Goal: Information Seeking & Learning: Learn about a topic

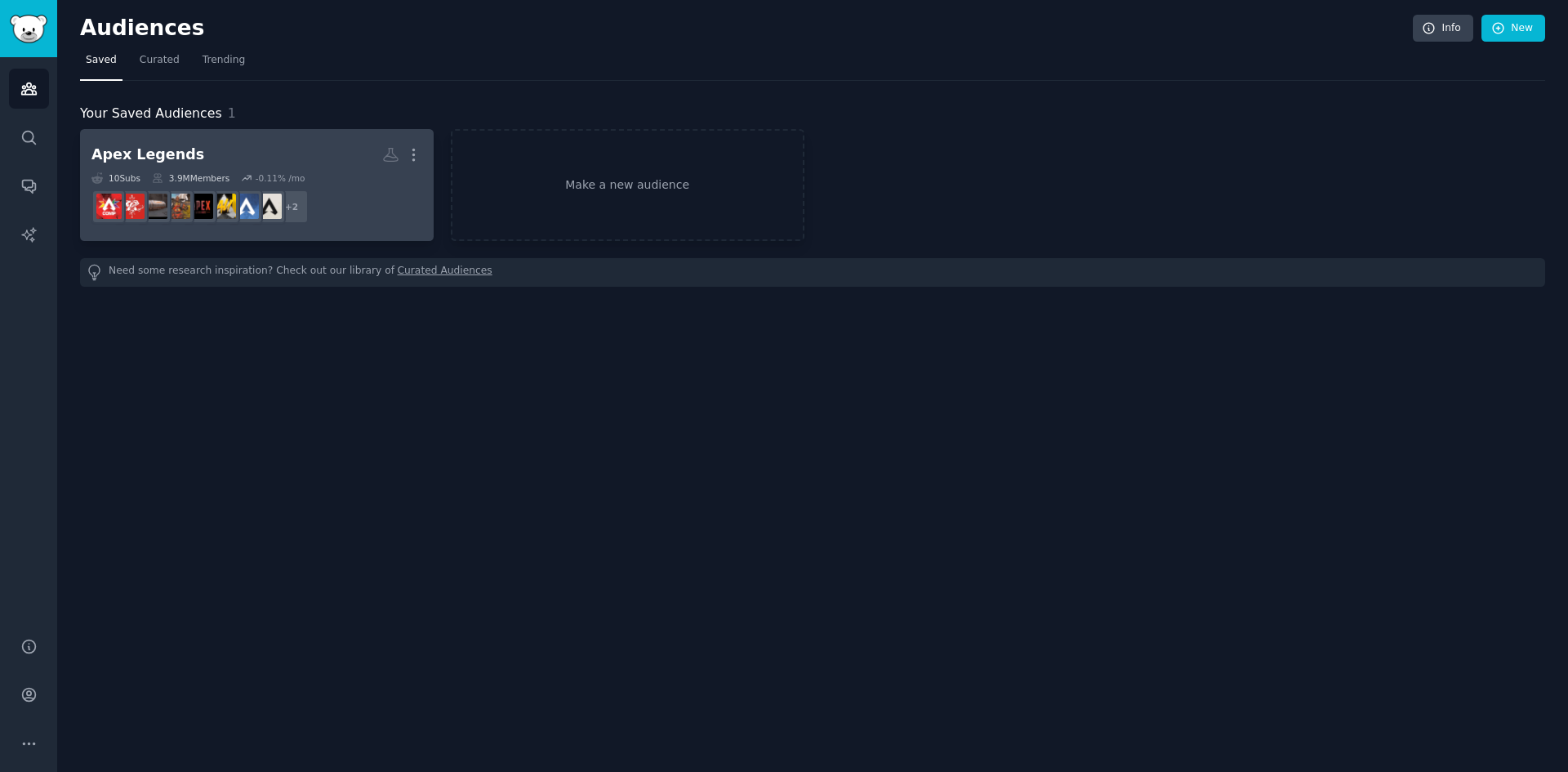
click at [299, 156] on h2 "Apex Legends More" at bounding box center [257, 155] width 330 height 29
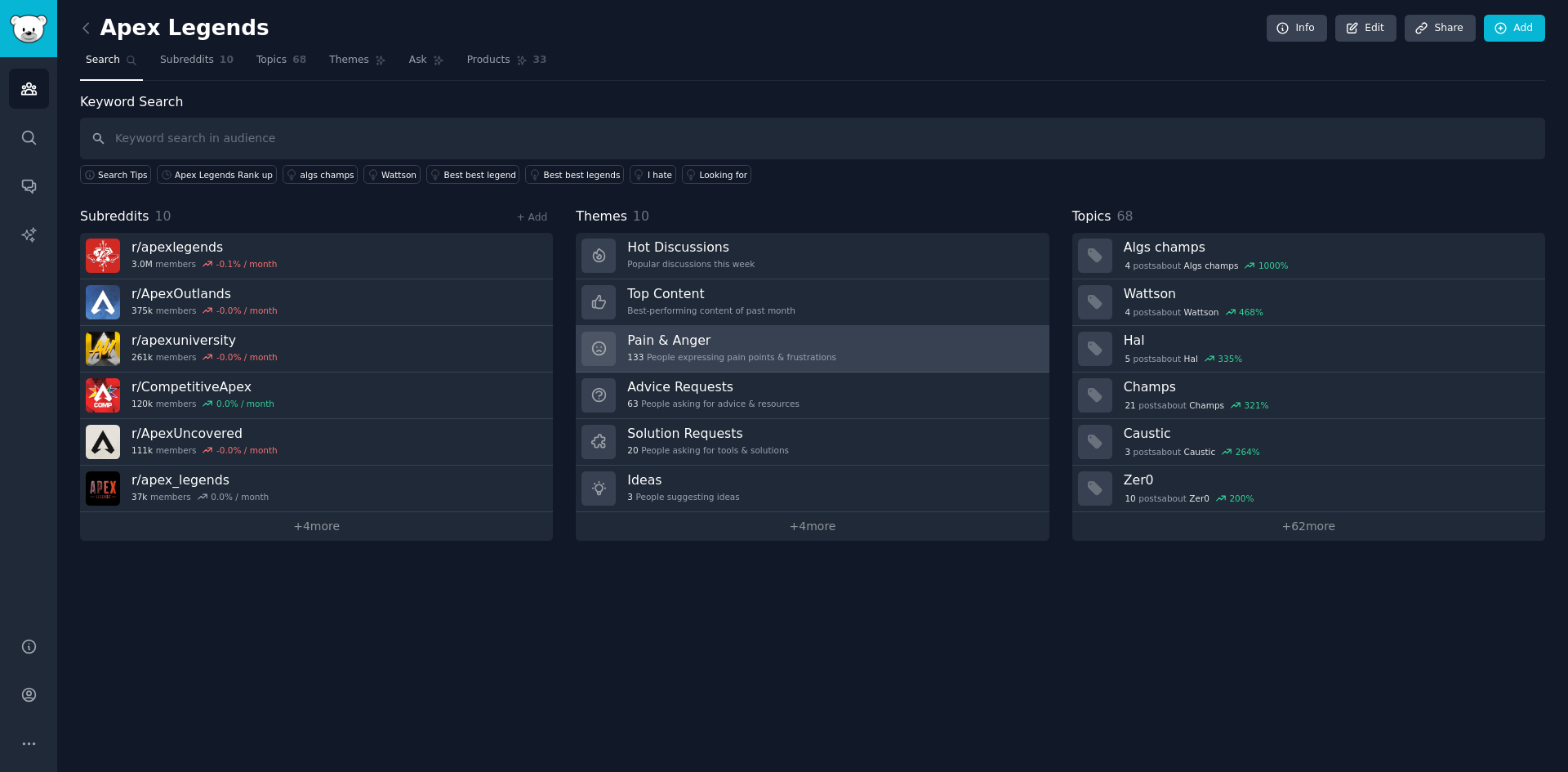
click at [670, 346] on h3 "Pain & Anger" at bounding box center [731, 340] width 209 height 17
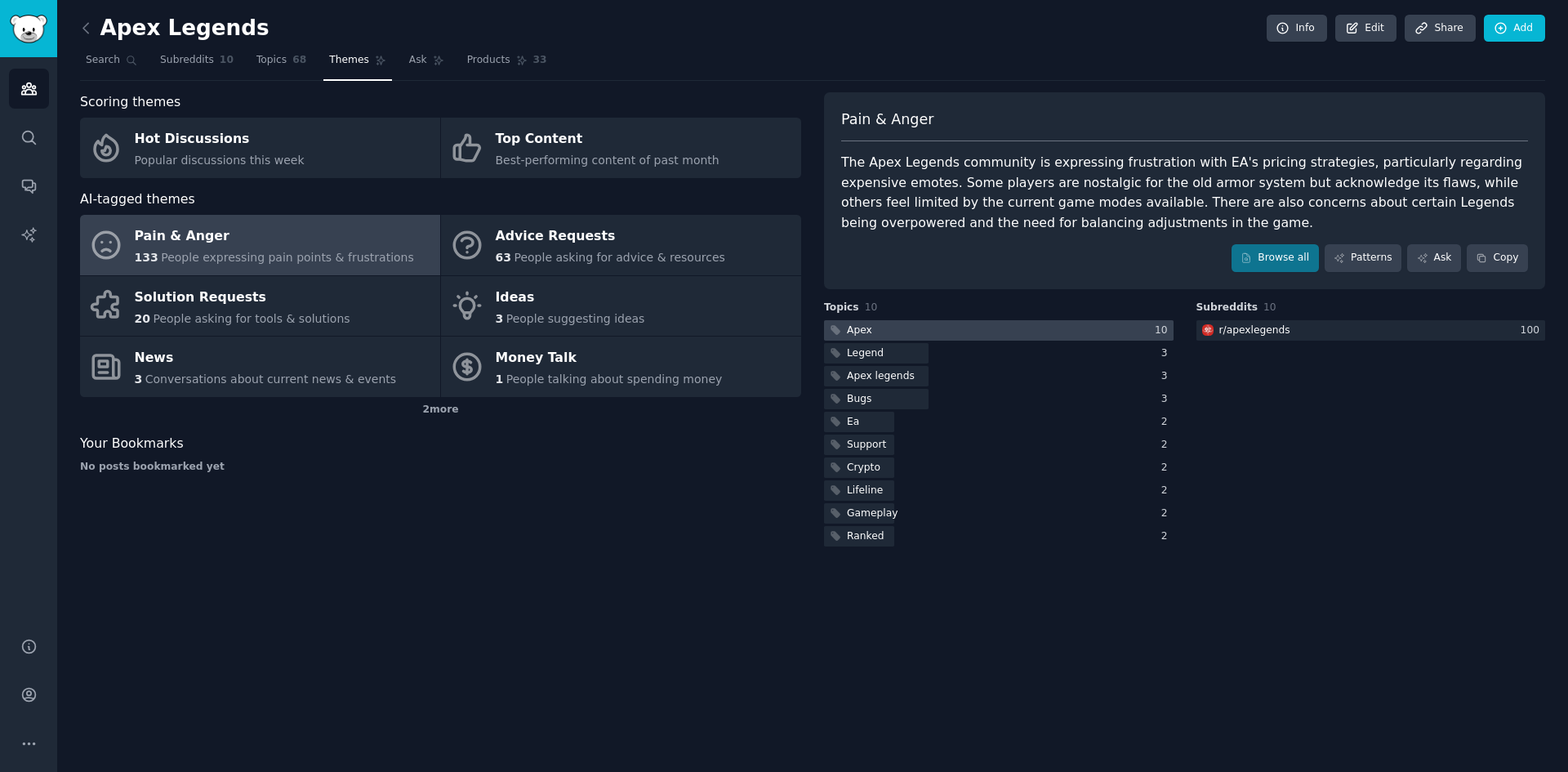
click at [868, 327] on div "Apex" at bounding box center [859, 330] width 25 height 14
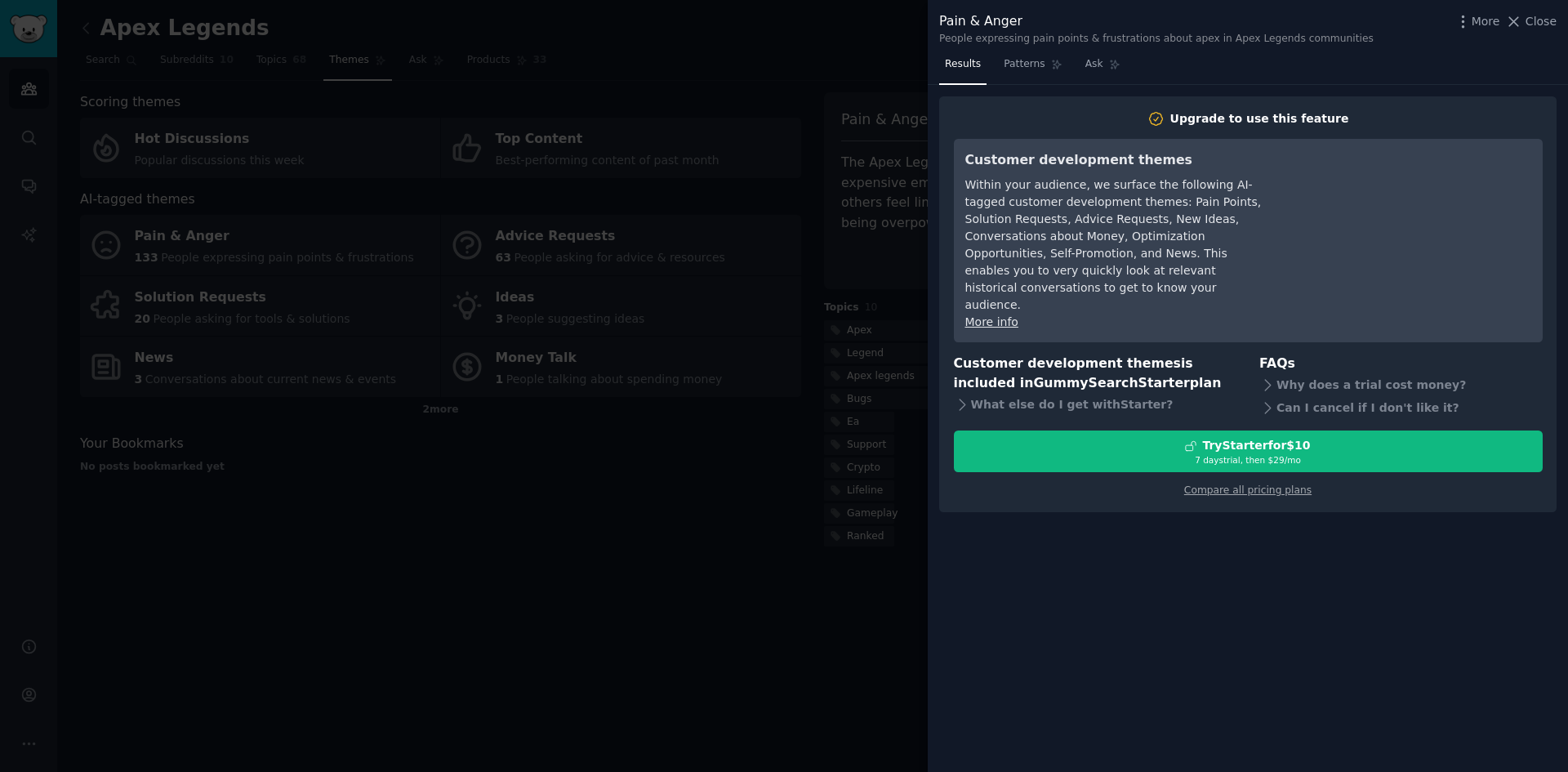
click at [725, 464] on div at bounding box center [784, 386] width 1568 height 772
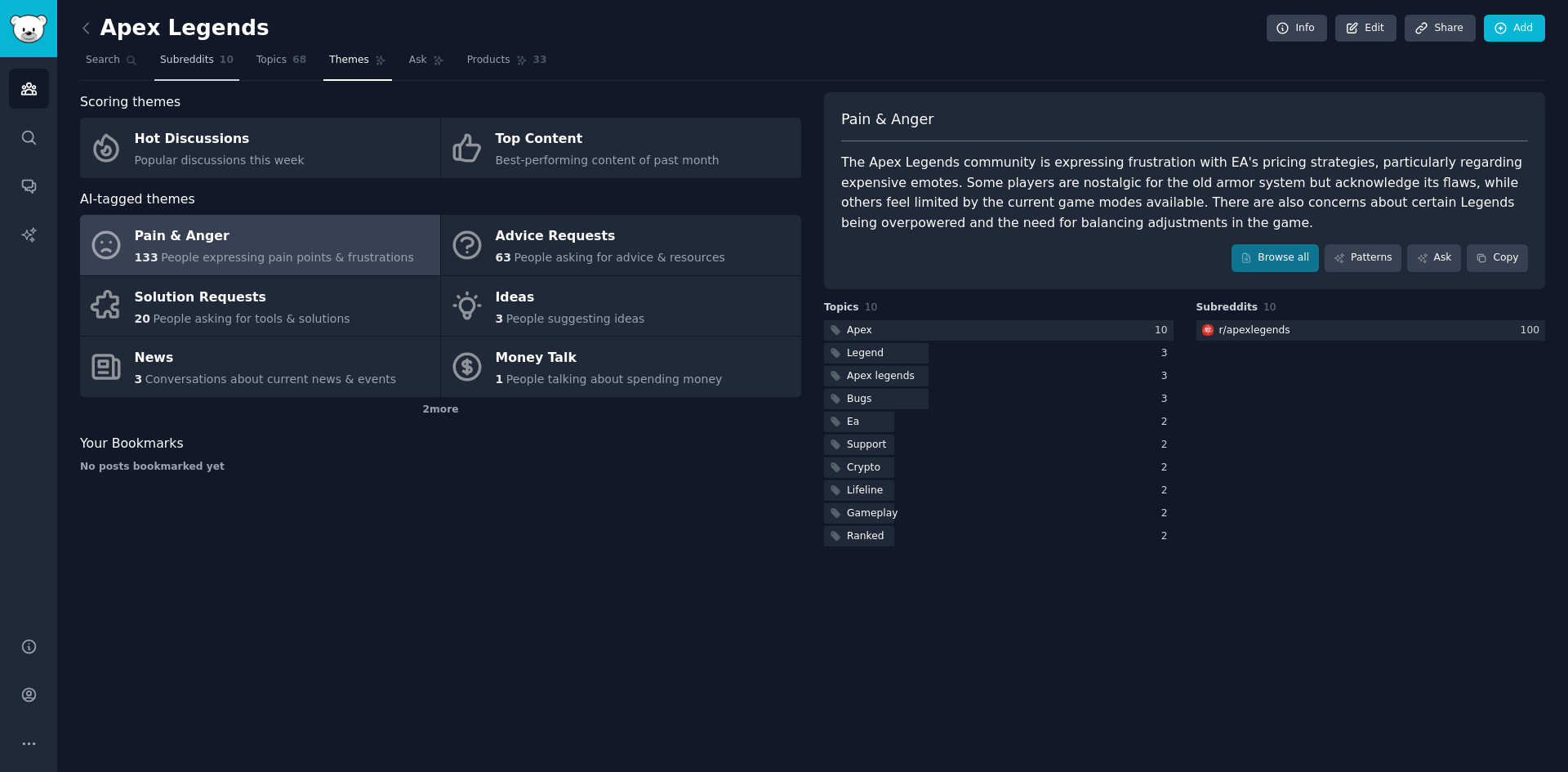
click at [177, 68] on link "Subreddits 10" at bounding box center [197, 64] width 85 height 34
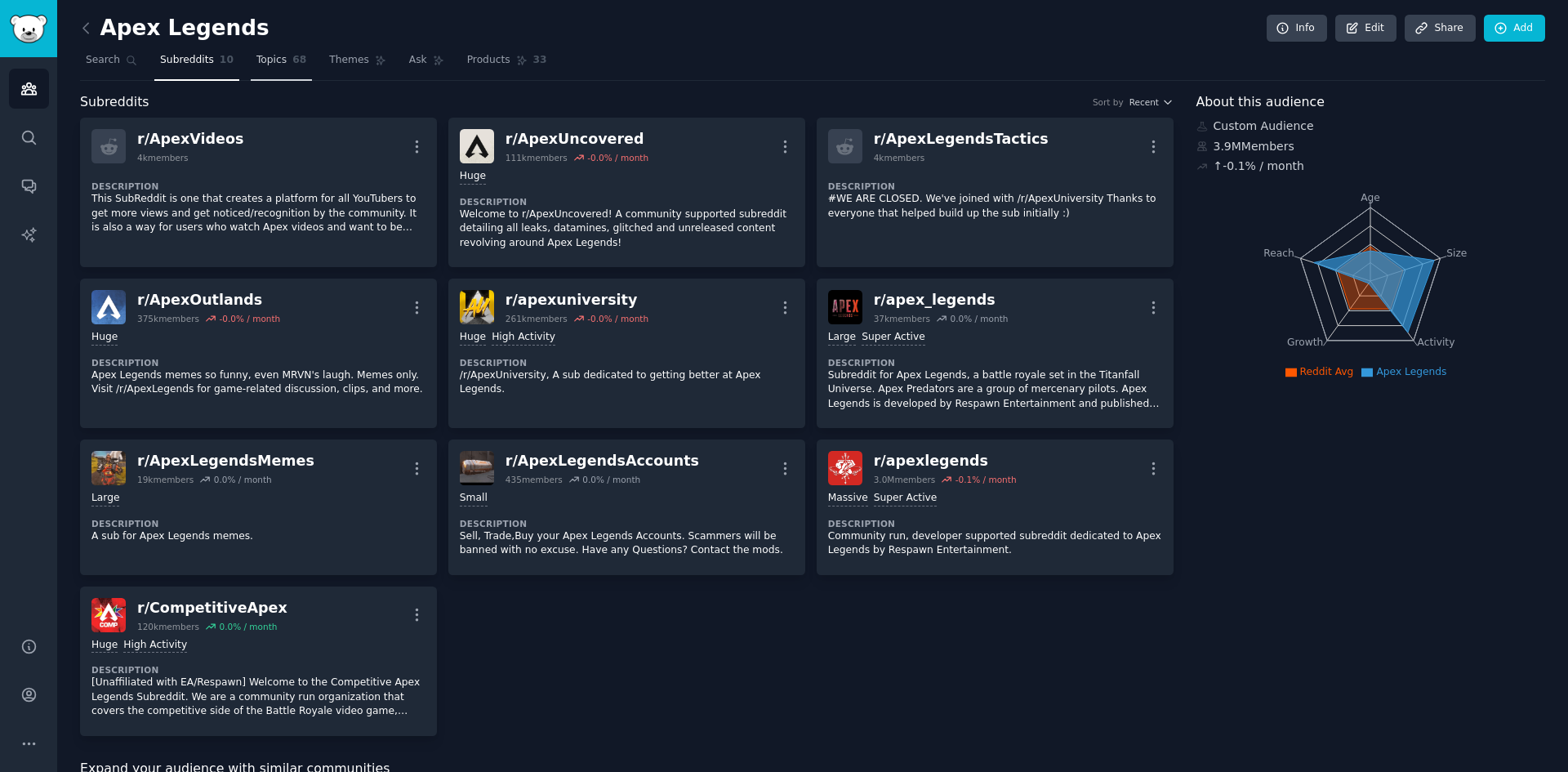
click at [271, 61] on span "Topics" at bounding box center [271, 60] width 30 height 14
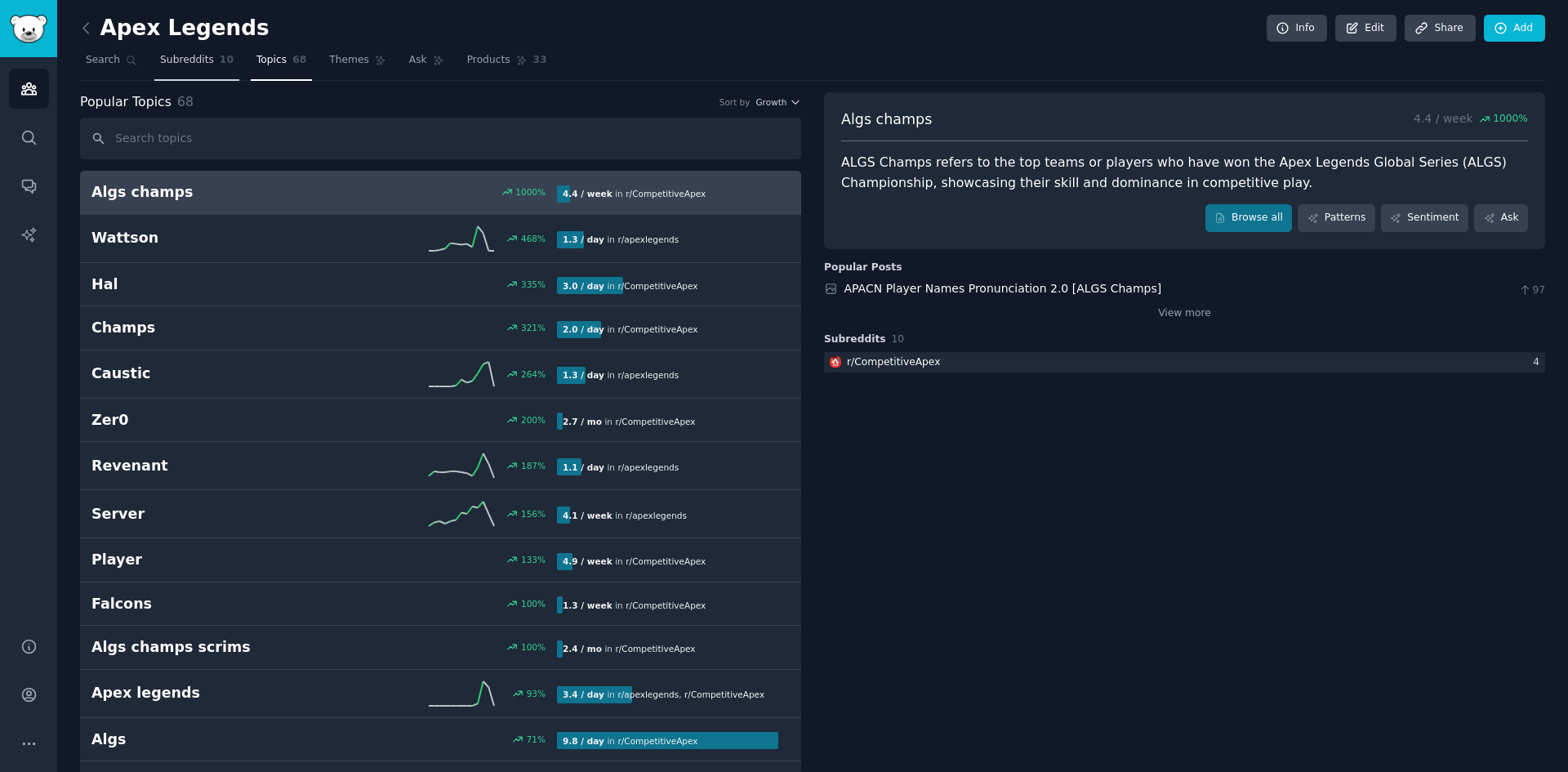
click at [180, 63] on span "Subreddits" at bounding box center [187, 60] width 54 height 14
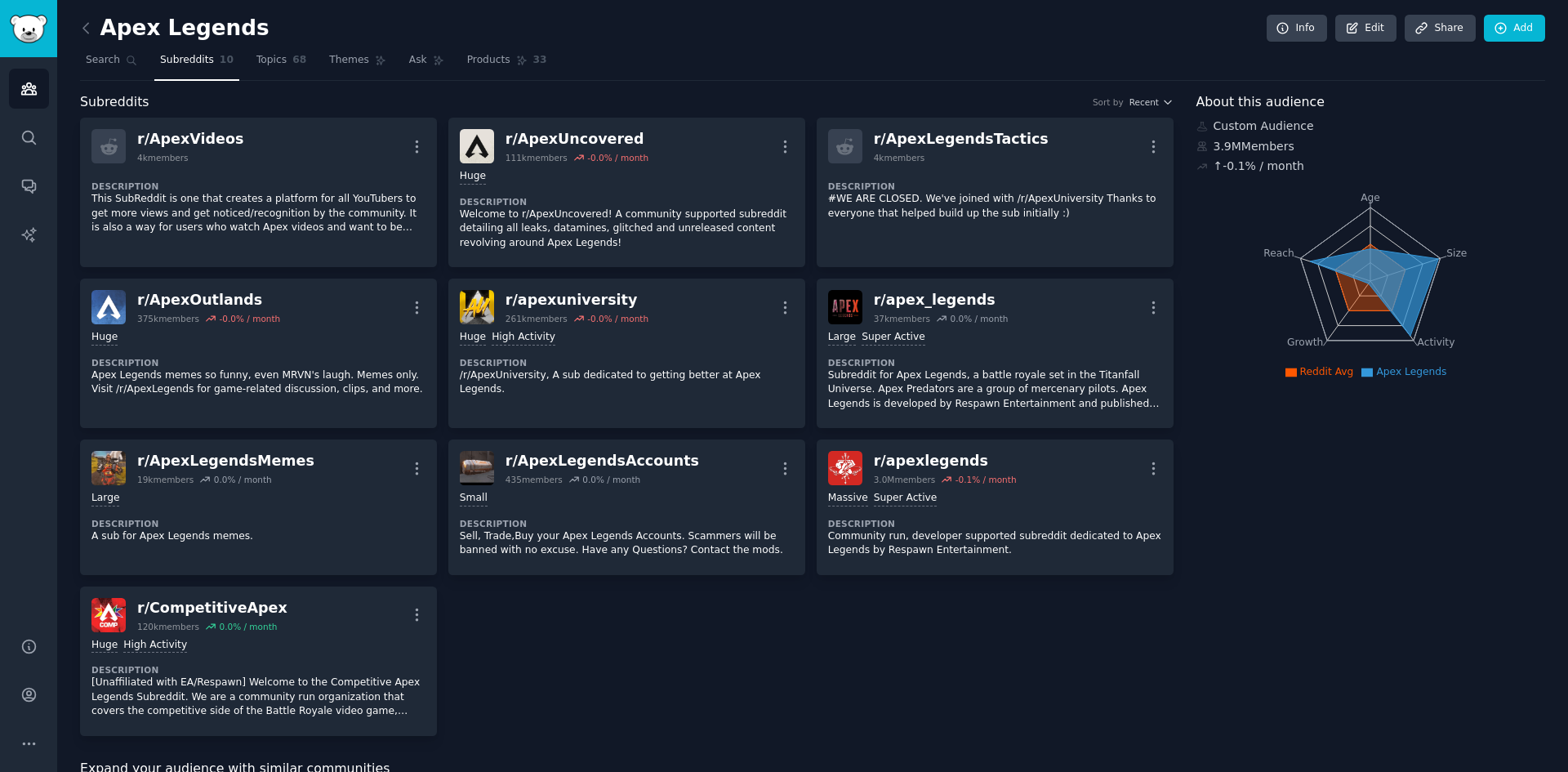
click at [598, 683] on div "r/ ApexVideos 4k members More Description This SubReddit is one that creates a …" at bounding box center [627, 427] width 1094 height 618
click at [271, 61] on span "Topics" at bounding box center [271, 60] width 30 height 14
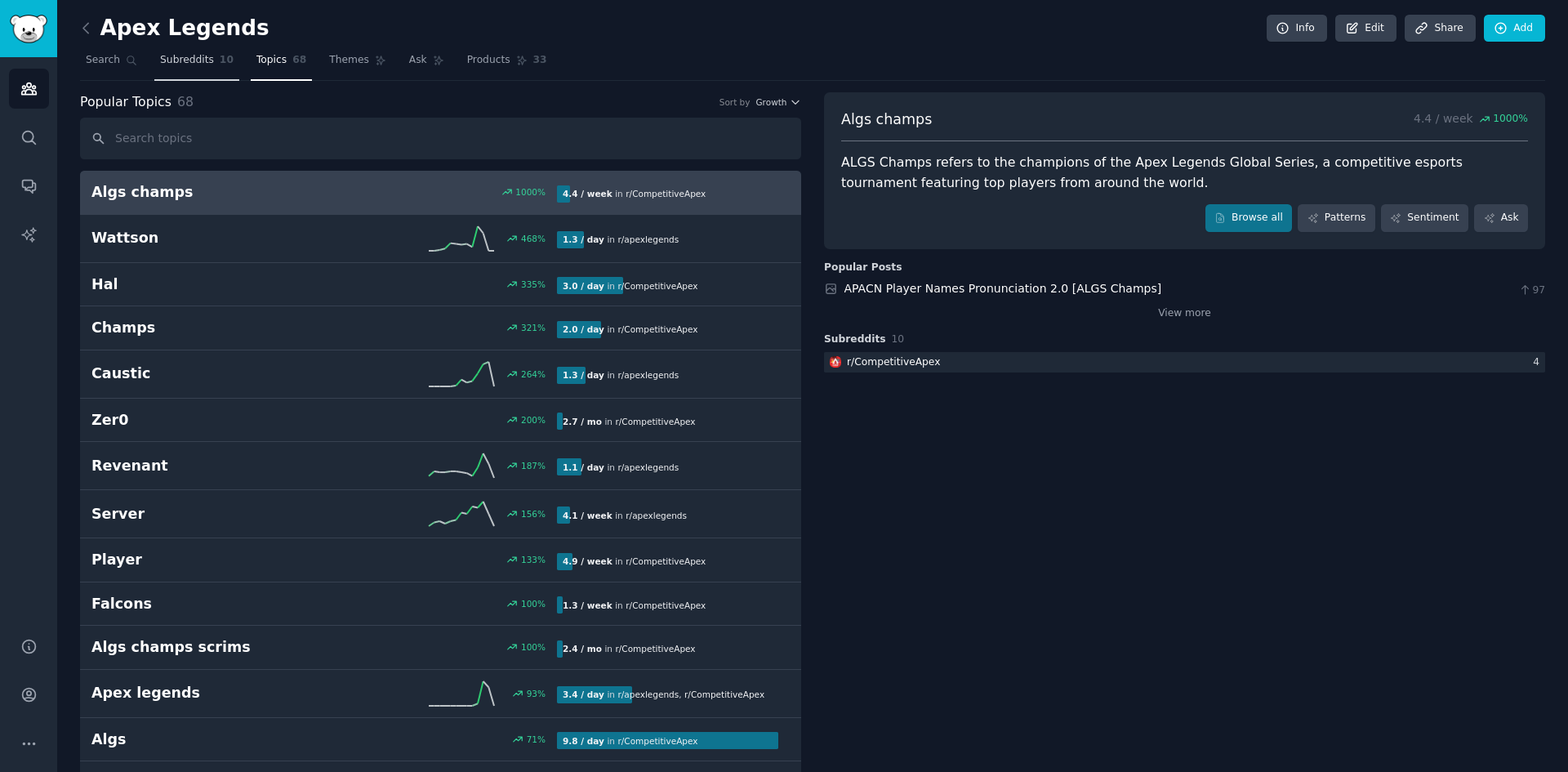
click at [185, 60] on span "Subreddits" at bounding box center [187, 60] width 54 height 14
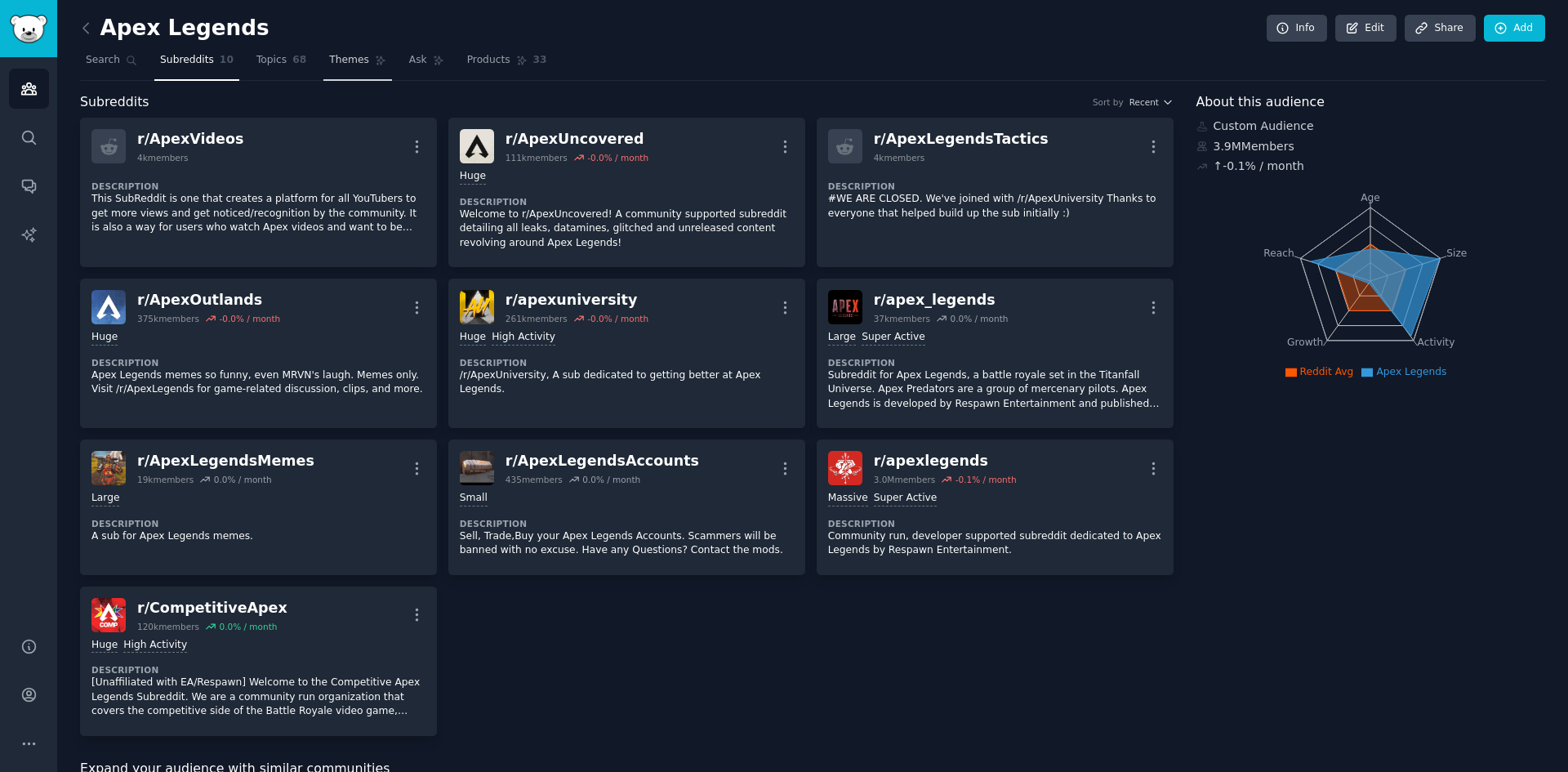
click at [324, 52] on link "Themes" at bounding box center [357, 64] width 69 height 34
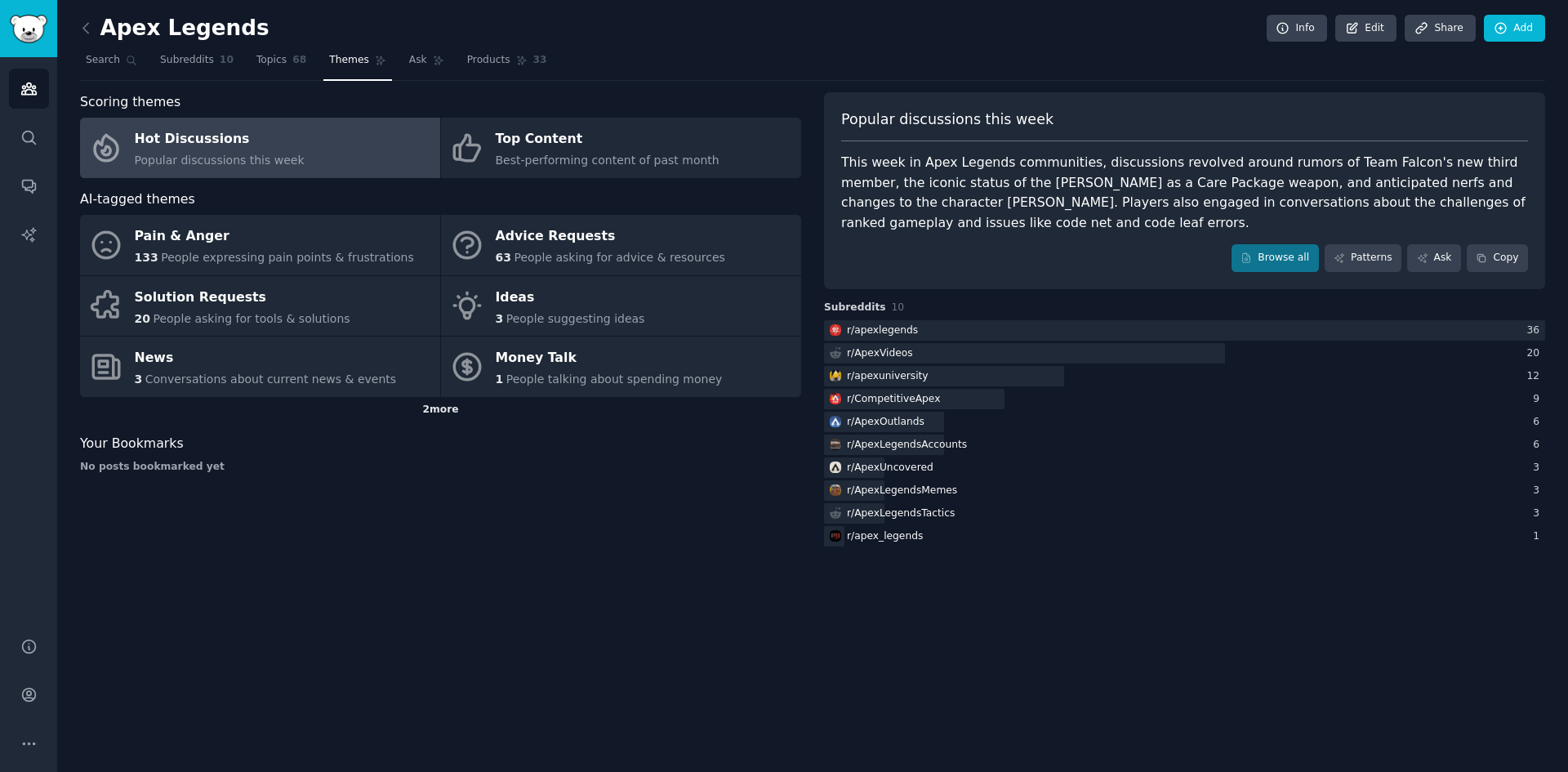
click at [432, 411] on div "2 more" at bounding box center [441, 410] width 721 height 26
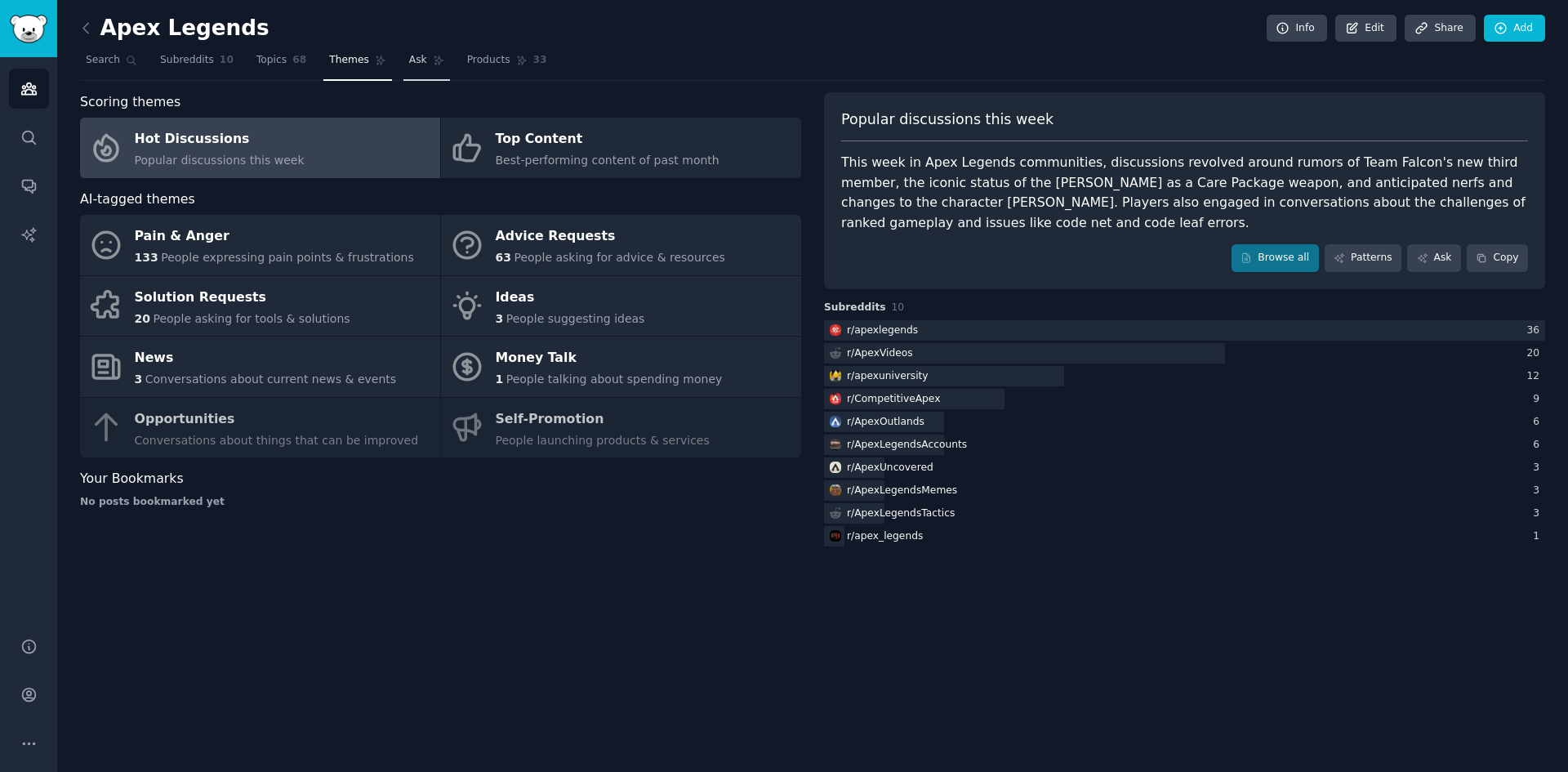
click at [409, 56] on span "Ask" at bounding box center [417, 60] width 18 height 14
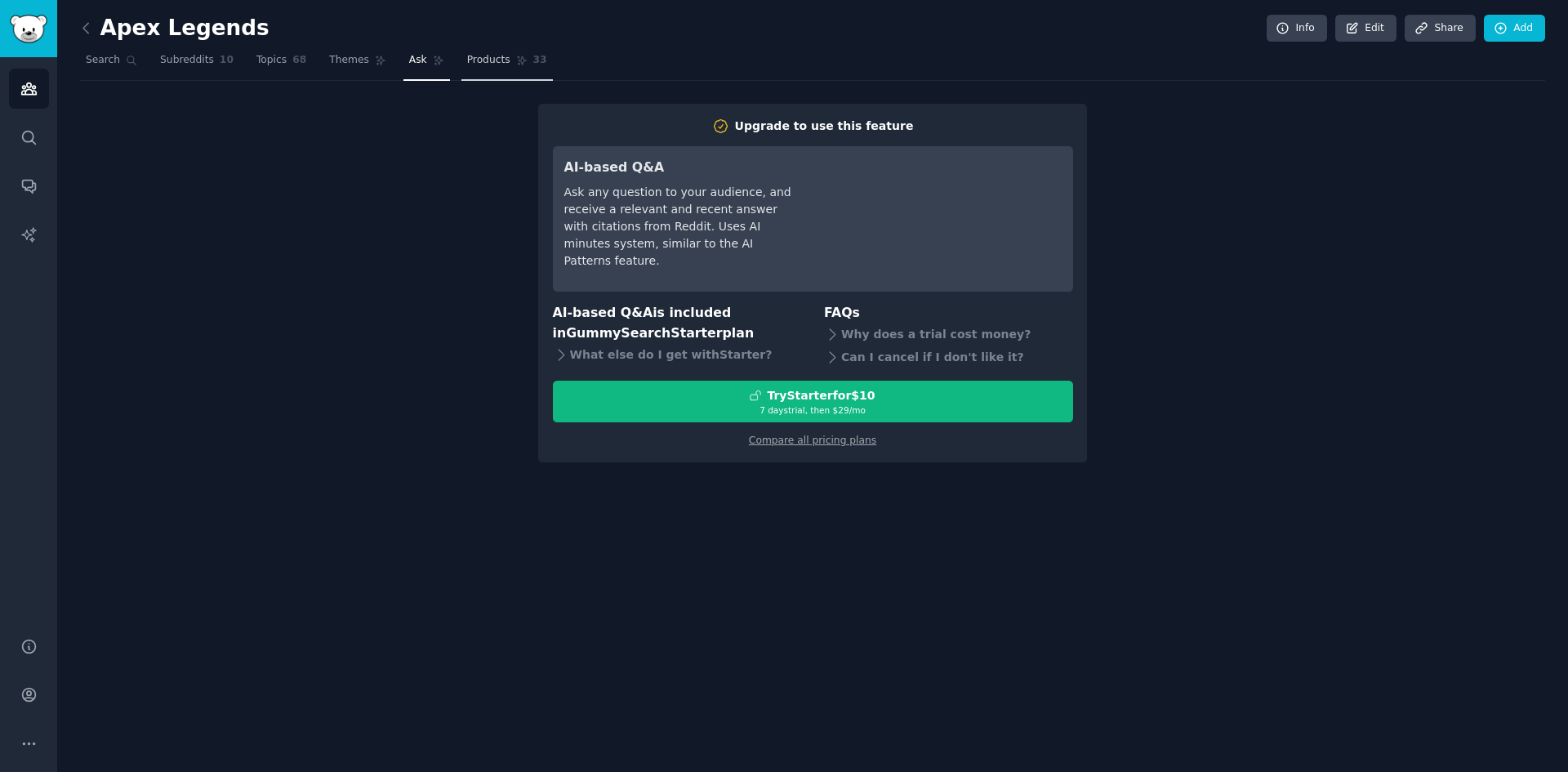
click at [481, 59] on span "Products" at bounding box center [488, 60] width 43 height 14
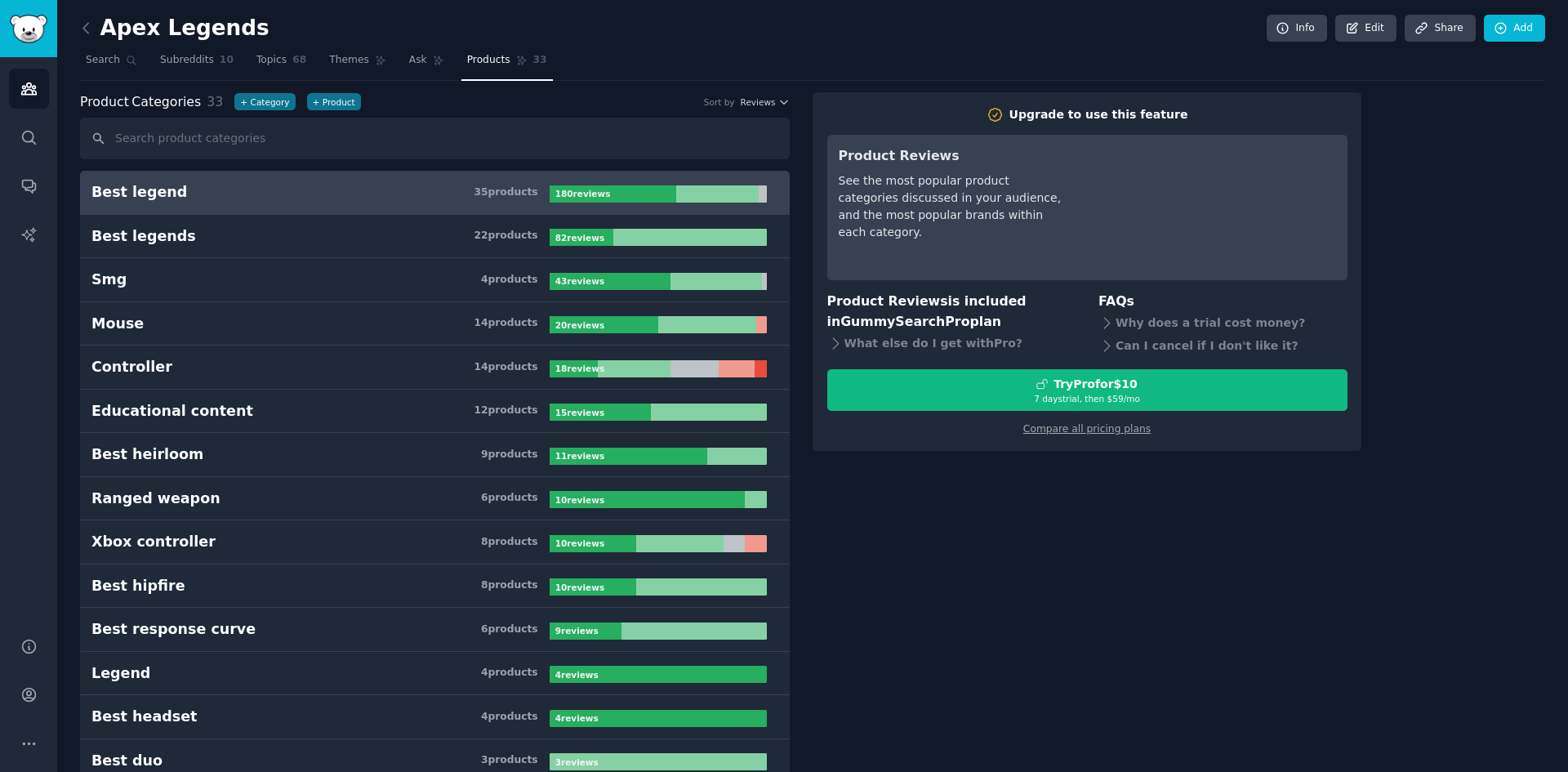
click at [920, 24] on div "Apex Legends Info Edit Share Add" at bounding box center [813, 31] width 1465 height 34
